Goal: Transaction & Acquisition: Purchase product/service

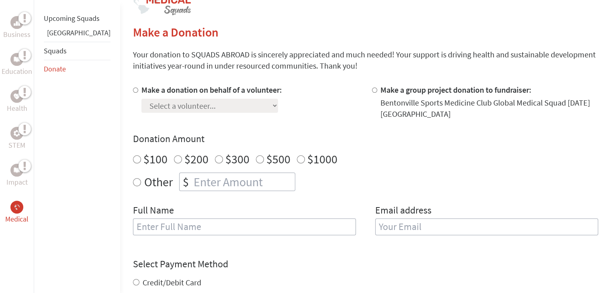
scroll to position [185, 0]
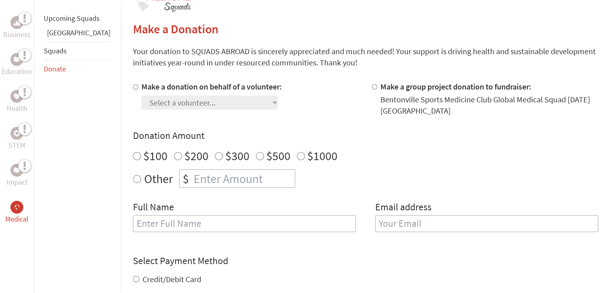
click at [133, 154] on input "$100" at bounding box center [137, 156] width 8 height 8
radio input "true"
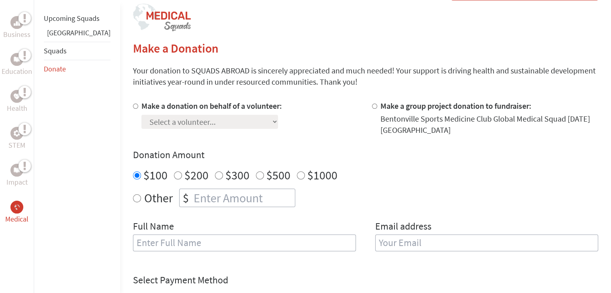
scroll to position [166, 0]
click at [133, 107] on input "Make a donation on behalf of a volunteer:" at bounding box center [135, 106] width 5 height 5
radio input "true"
click at [192, 126] on select "Select a volunteer... [PERSON_NAME] [PERSON_NAME] [PERSON_NAME] [PERSON_NAME] […" at bounding box center [209, 122] width 137 height 14
select select "89396E56-1A48-11F0-B3BE-42010A8A0038"
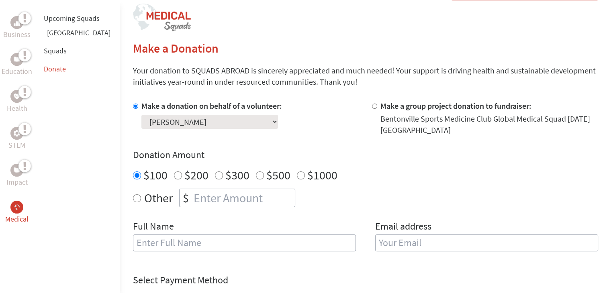
click at [141, 115] on select "Select a volunteer... [PERSON_NAME] [PERSON_NAME] [PERSON_NAME] [PERSON_NAME] […" at bounding box center [209, 122] width 137 height 14
click at [282, 145] on div "Make a donation on behalf of a volunteer: Select a volunteer... [PERSON_NAME] […" at bounding box center [365, 180] width 465 height 161
click at [372, 107] on input "Make a group project donation to fundraiser:" at bounding box center [374, 106] width 5 height 5
radio input "true"
click at [133, 104] on input "Make a donation on behalf of a volunteer:" at bounding box center [135, 106] width 5 height 5
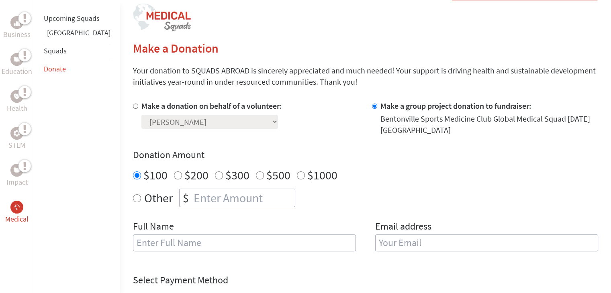
radio input "true"
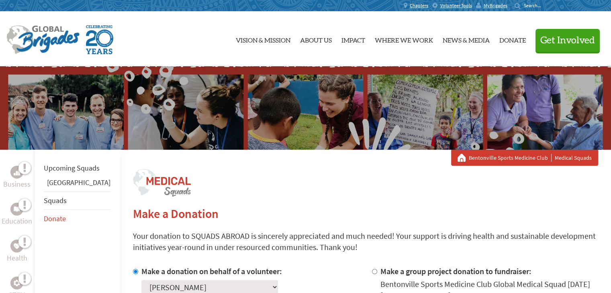
scroll to position [0, 0]
